Goal: Task Accomplishment & Management: Use online tool/utility

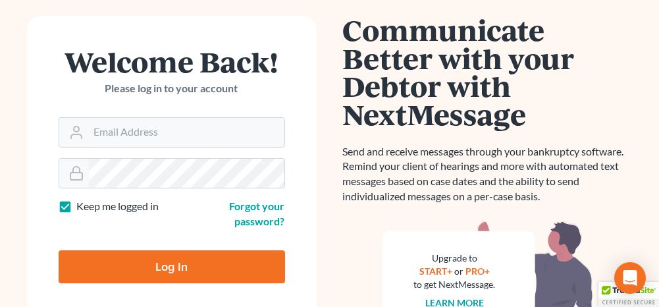
scroll to position [132, 0]
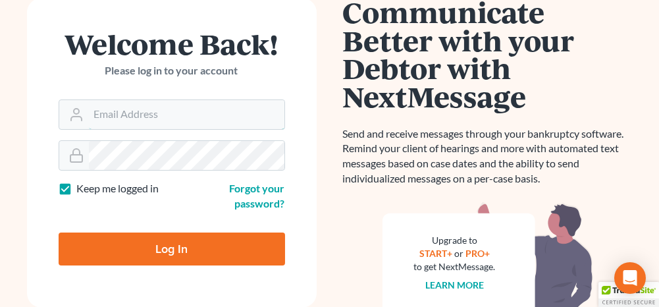
type input "[PERSON_NAME][EMAIL_ADDRESS][DOMAIN_NAME]"
click at [166, 243] on input "Log In" at bounding box center [172, 249] width 227 height 33
type input "Thinking..."
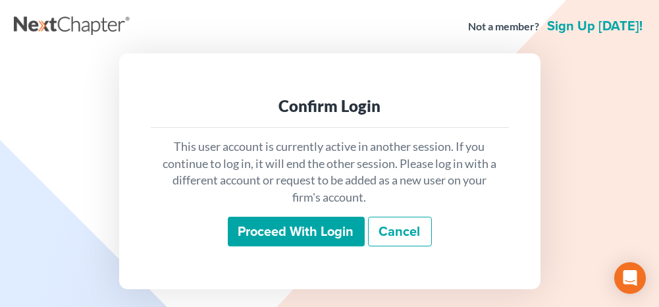
click at [274, 225] on input "Proceed with login" at bounding box center [296, 232] width 137 height 30
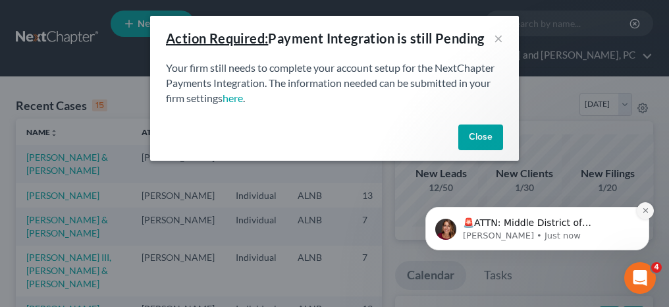
click at [649, 211] on icon "Dismiss notification" at bounding box center [645, 210] width 7 height 7
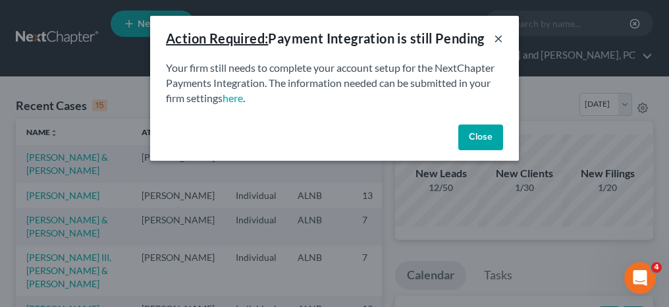
click at [498, 38] on button "×" at bounding box center [498, 38] width 9 height 16
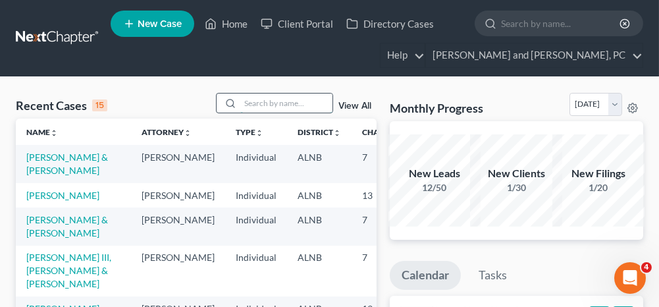
click at [275, 107] on input "search" at bounding box center [286, 103] width 92 height 19
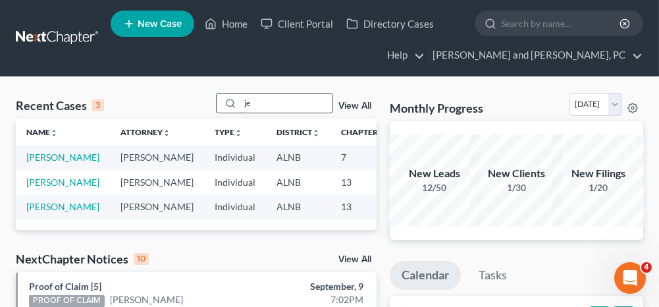
type input "j"
